Goal: Information Seeking & Learning: Learn about a topic

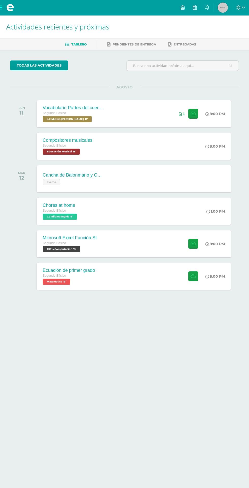
click at [197, 10] on icon at bounding box center [195, 7] width 4 height 5
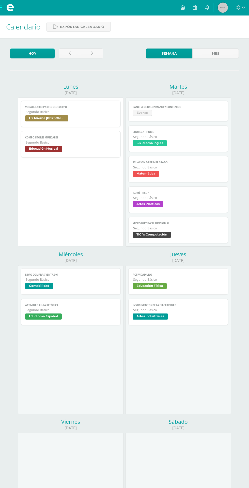
click at [240, 10] on span at bounding box center [240, 8] width 9 height 6
click at [228, 36] on span "Cerrar sesión" at bounding box center [227, 34] width 23 height 5
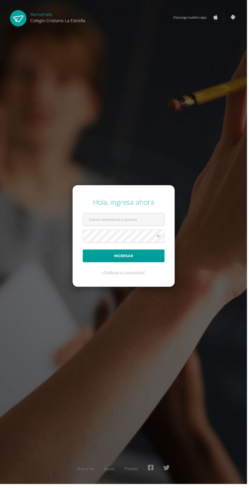
click at [150, 227] on input "text" at bounding box center [125, 221] width 82 height 12
type input "[EMAIL_ADDRESS][DOMAIN_NAME]"
click at [83, 251] on button "Ingresar" at bounding box center [124, 257] width 83 height 13
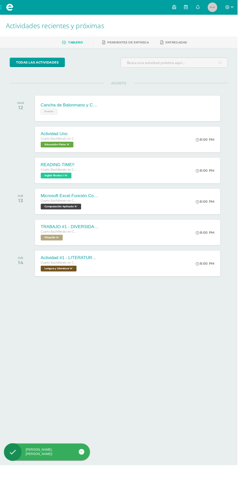
click at [201, 8] on link at bounding box center [195, 7] width 12 height 15
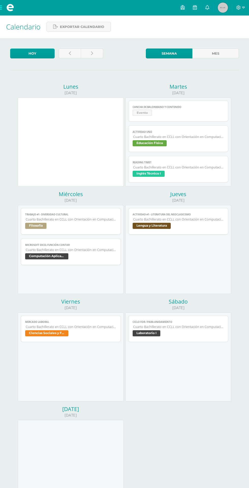
click at [205, 135] on span "Cuarto Bachillerato en CCLL con Orientación en Computación" at bounding box center [178, 137] width 90 height 4
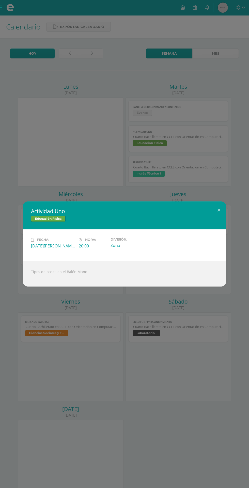
click at [216, 217] on div "Educación Física" at bounding box center [124, 219] width 187 height 7
click at [219, 210] on button at bounding box center [219, 209] width 14 height 17
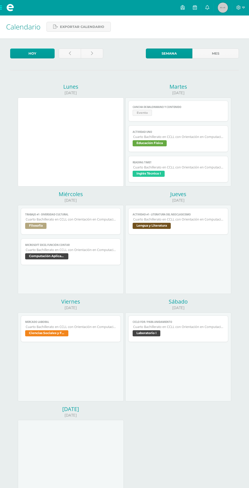
click at [100, 226] on span "Filosofía" at bounding box center [70, 226] width 91 height 7
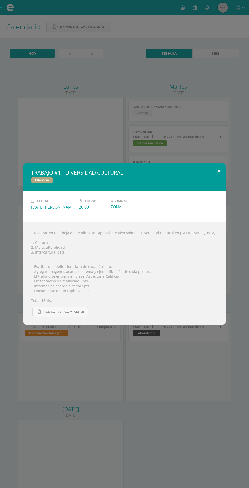
click at [216, 180] on button at bounding box center [219, 171] width 14 height 17
